Goal: Information Seeking & Learning: Understand process/instructions

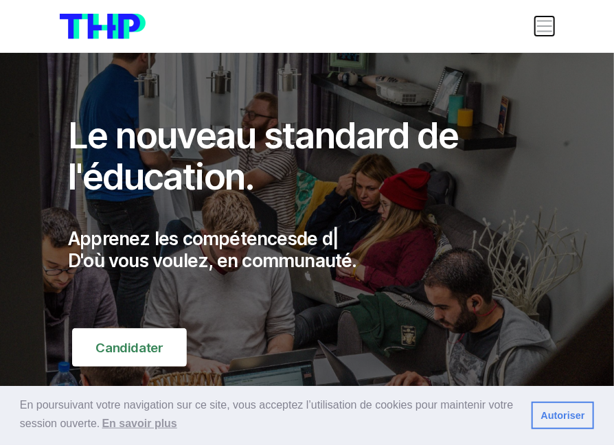
click at [548, 30] on span "Toggle navigation" at bounding box center [544, 25] width 19 height 19
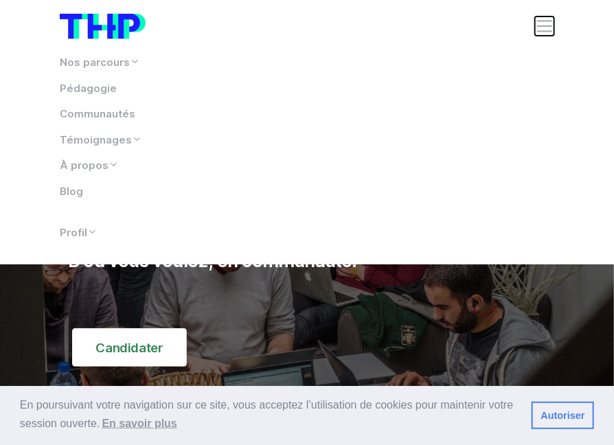
click at [539, 29] on span "Toggle navigation" at bounding box center [544, 25] width 19 height 19
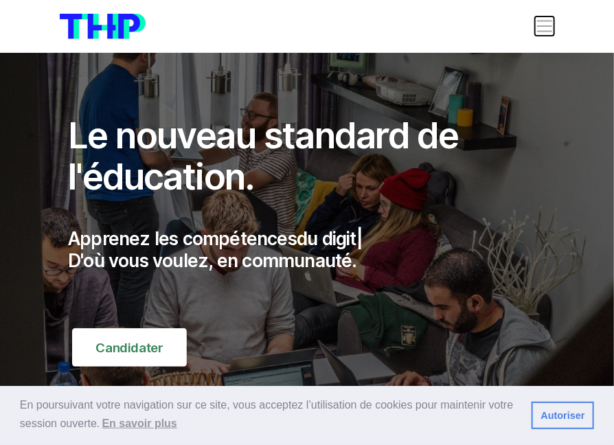
click at [539, 29] on span "Toggle navigation" at bounding box center [544, 25] width 19 height 19
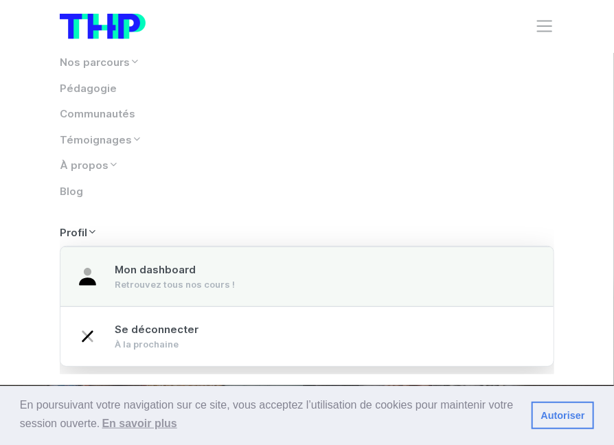
click at [150, 289] on div "Retrouvez tous nos cours !" at bounding box center [175, 284] width 120 height 13
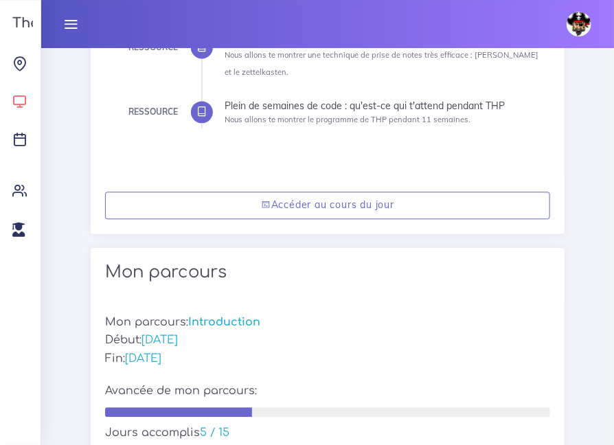
scroll to position [858, 0]
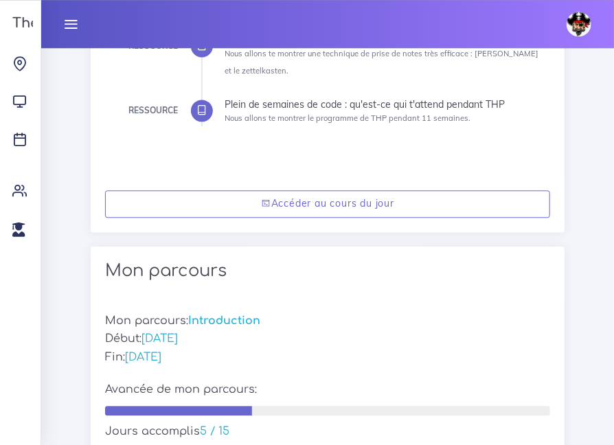
click at [64, 21] on icon at bounding box center [70, 23] width 15 height 15
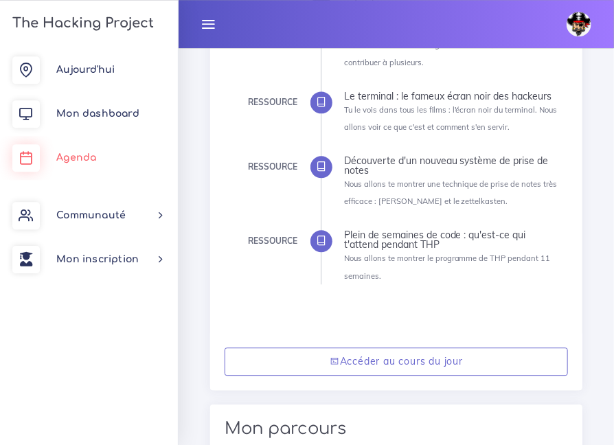
click at [67, 160] on span "Agenda" at bounding box center [76, 158] width 40 height 10
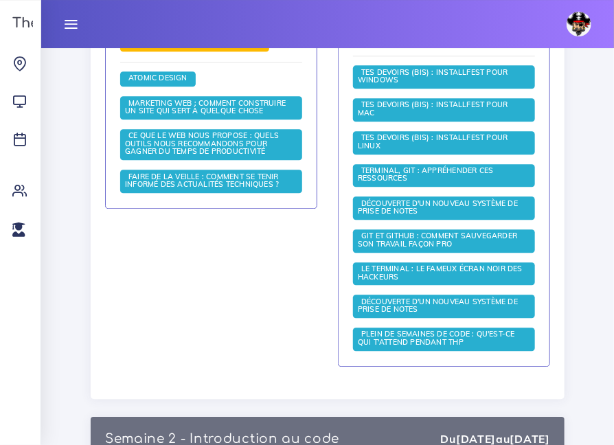
scroll to position [950, 0]
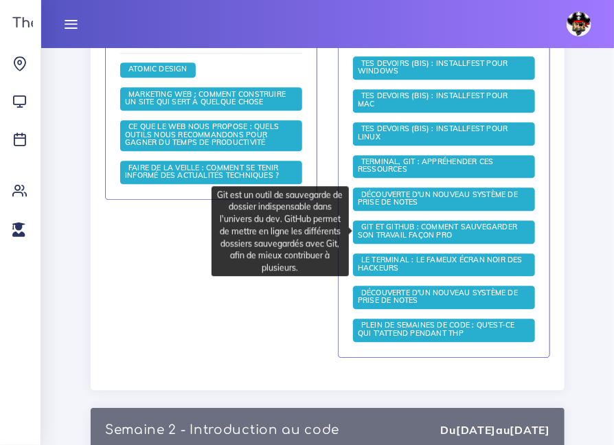
click at [403, 232] on span "Git et GitHub : comment sauvegarder son travail façon pro" at bounding box center [437, 231] width 159 height 18
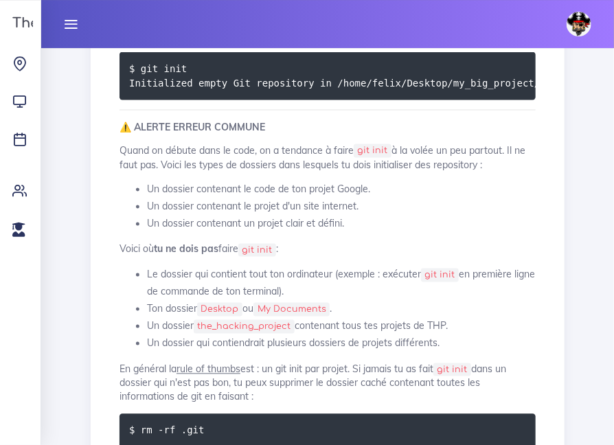
scroll to position [2126, 0]
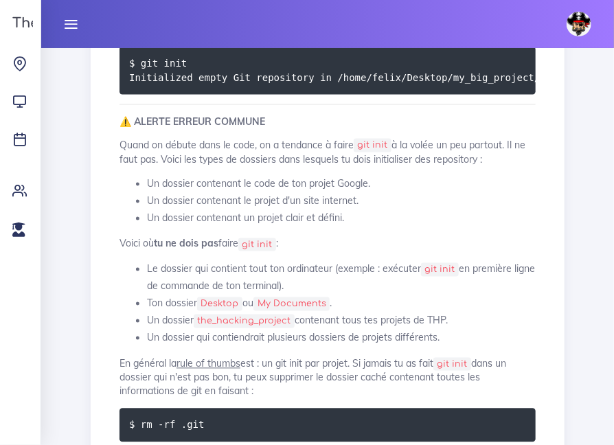
click at [454, 85] on code "$ git init Initialized empty Git repository in /home/felix/Desktop/my_big_proje…" at bounding box center [351, 71] width 444 height 30
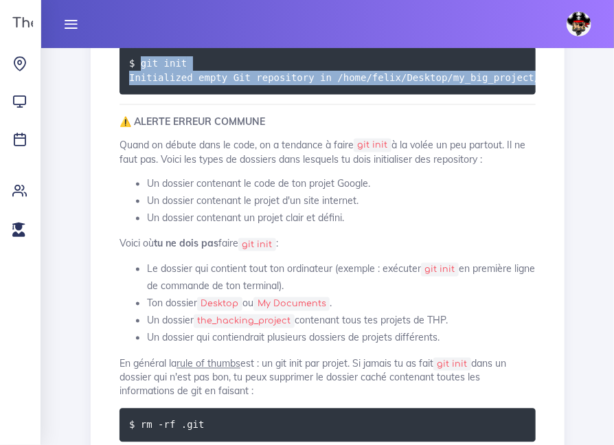
drag, startPoint x: 529, startPoint y: 301, endPoint x: 142, endPoint y: 293, distance: 387.7
click at [142, 85] on code "$ git init Initialized empty Git repository in /home/felix/Desktop/my_big_proje…" at bounding box center [351, 71] width 444 height 30
copy code "git init Initialized empty Git repository in /home/felix/Desktop/my_big_project…"
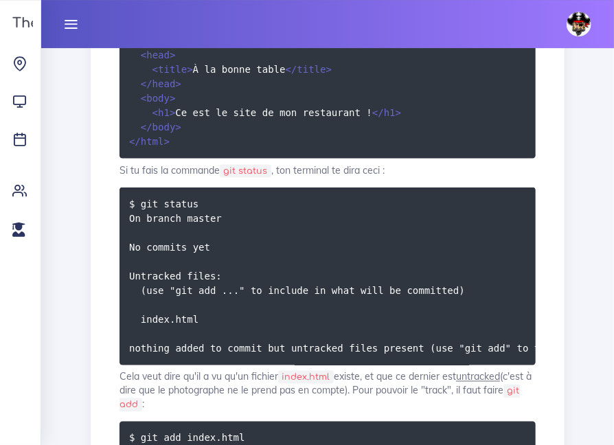
scroll to position [0, 46]
drag, startPoint x: 142, startPoint y: 289, endPoint x: 557, endPoint y: 306, distance: 415.5
copy code "git init Initialized empty Git repository in /home/felix/ton_chemin/restaurant_…"
click at [535, 28] on div "Mamady Arafan Éditer profil Lier son compte Zone à risques Déconnexion" at bounding box center [328, 24] width 548 height 48
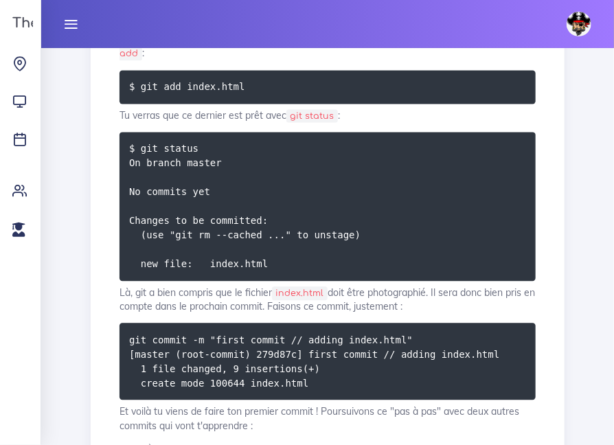
scroll to position [3876, 0]
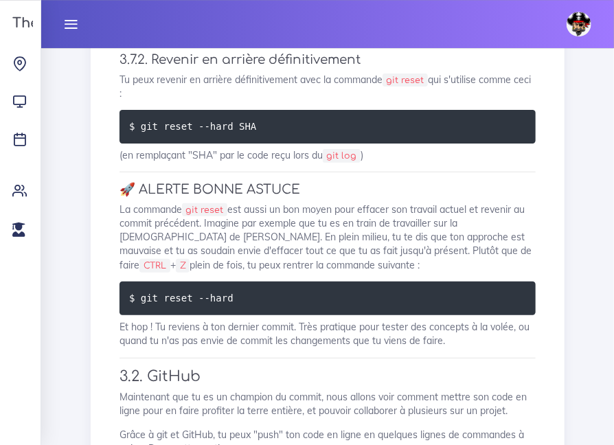
scroll to position [7717, 0]
